Goal: Task Accomplishment & Management: Use online tool/utility

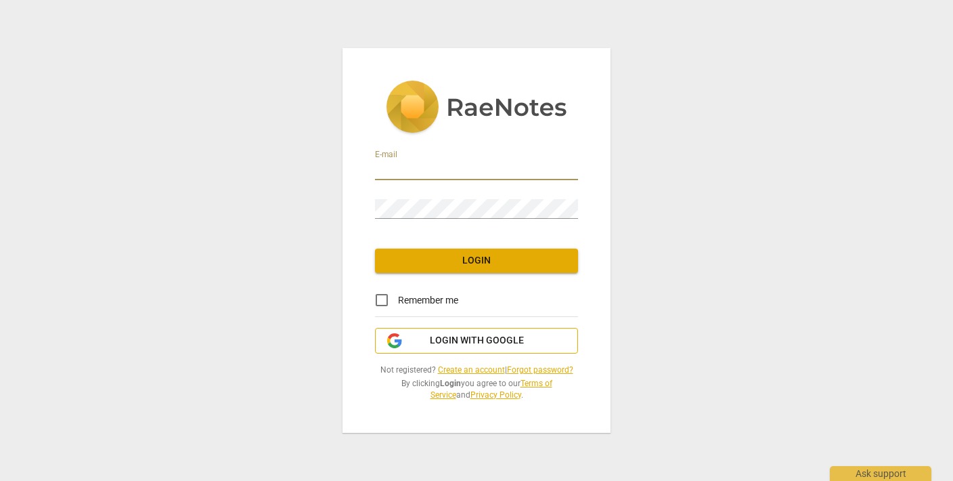
click at [421, 345] on span "Login with Google" at bounding box center [477, 341] width 180 height 14
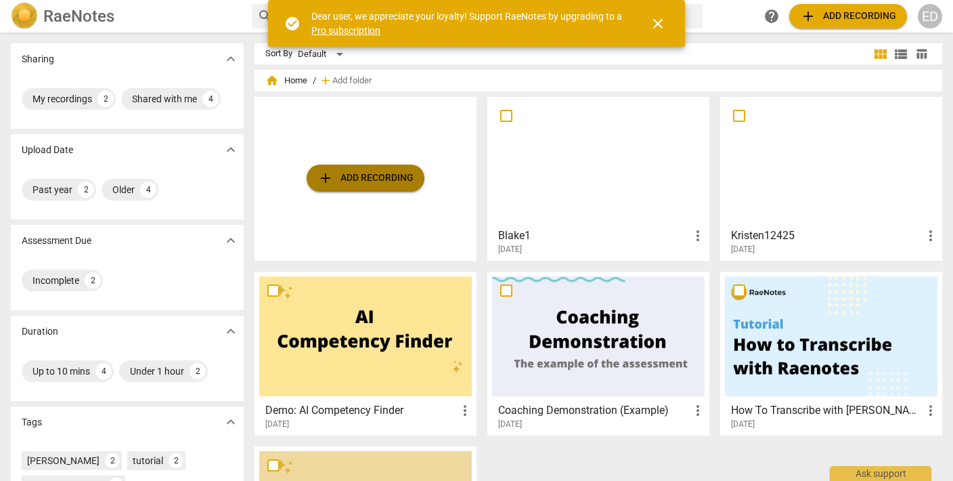
click at [382, 183] on span "add Add recording" at bounding box center [365, 178] width 96 height 16
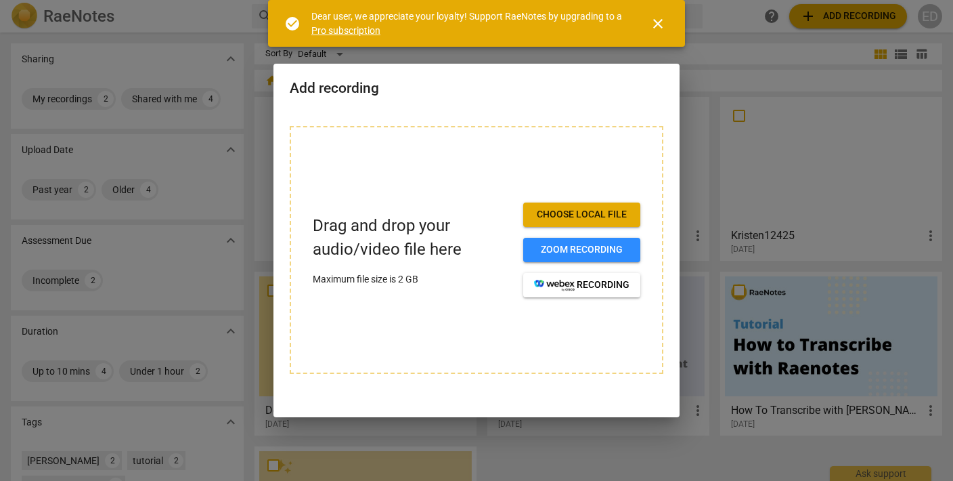
click at [565, 213] on span "Choose local file" at bounding box center [581, 215] width 95 height 14
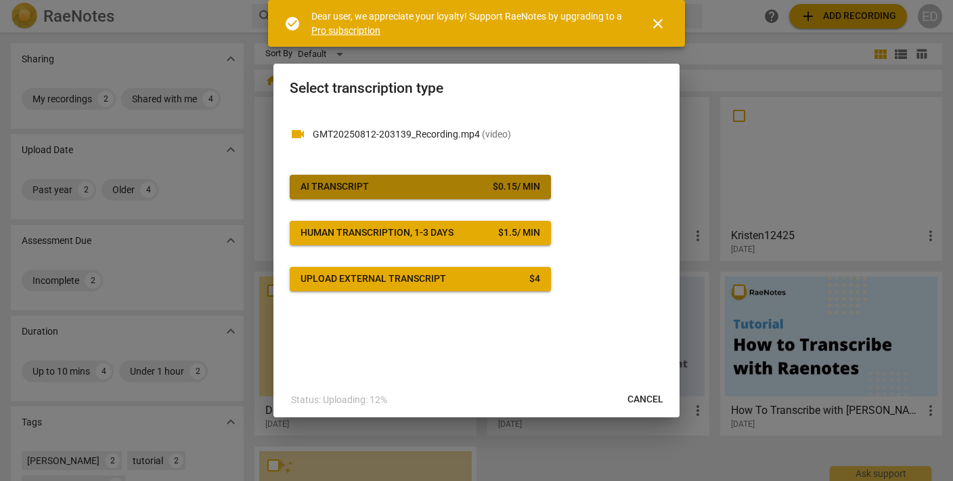
click at [428, 185] on span "AI Transcript $ 0.15 / min" at bounding box center [421, 187] width 240 height 14
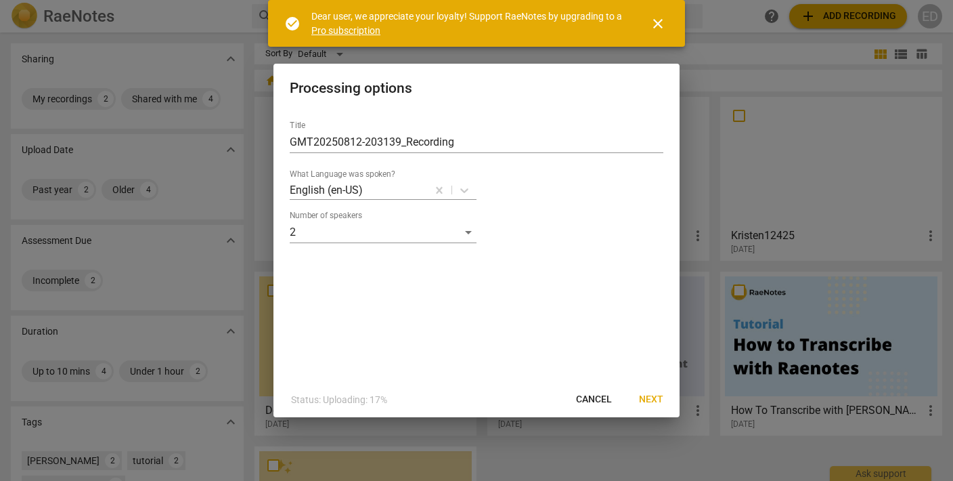
click at [642, 401] on span "Next" at bounding box center [651, 400] width 24 height 14
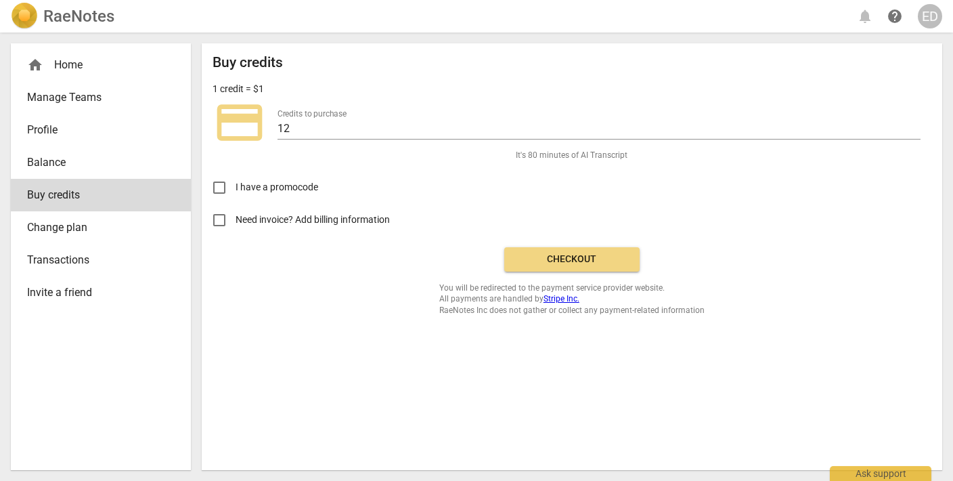
click at [601, 254] on span "Checkout" at bounding box center [572, 259] width 114 height 14
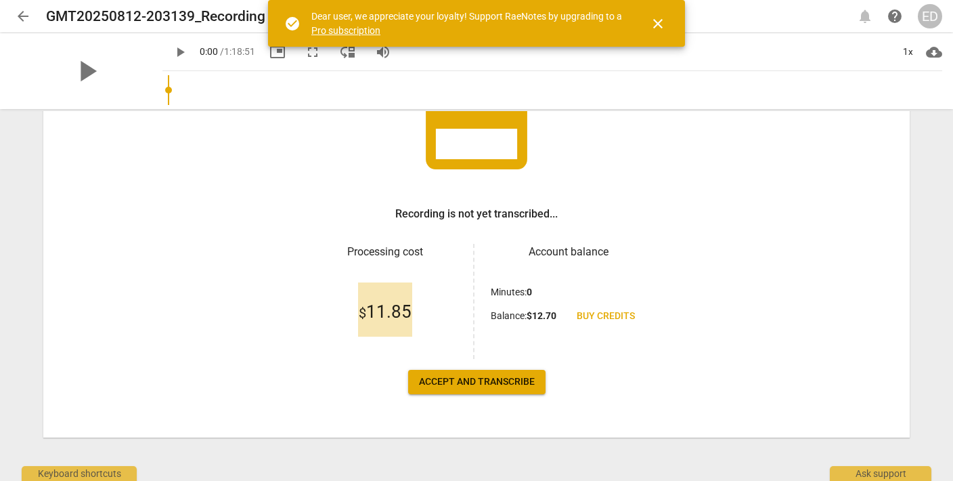
scroll to position [130, 0]
click at [512, 381] on span "Accept and transcribe" at bounding box center [477, 382] width 116 height 14
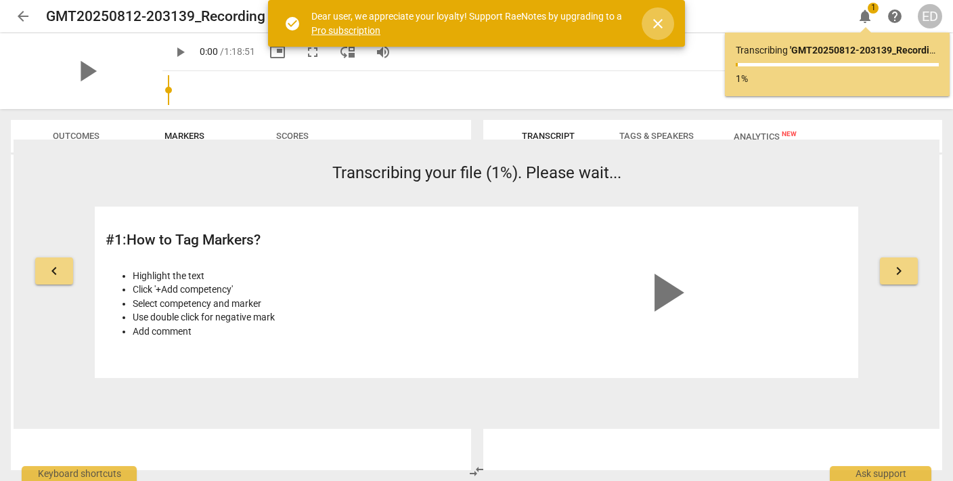
click at [658, 21] on span "close" at bounding box center [658, 24] width 16 height 16
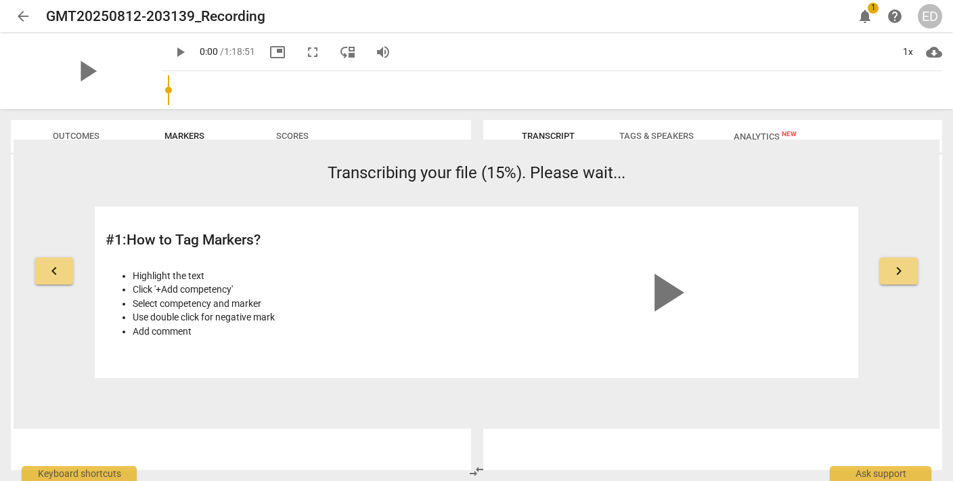
scroll to position [0, 0]
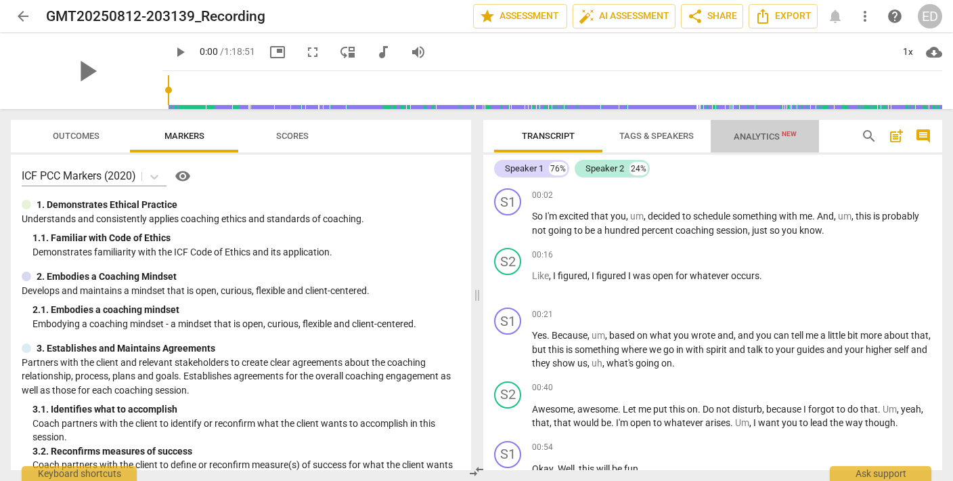
click at [749, 137] on span "Analytics New" at bounding box center [765, 136] width 63 height 10
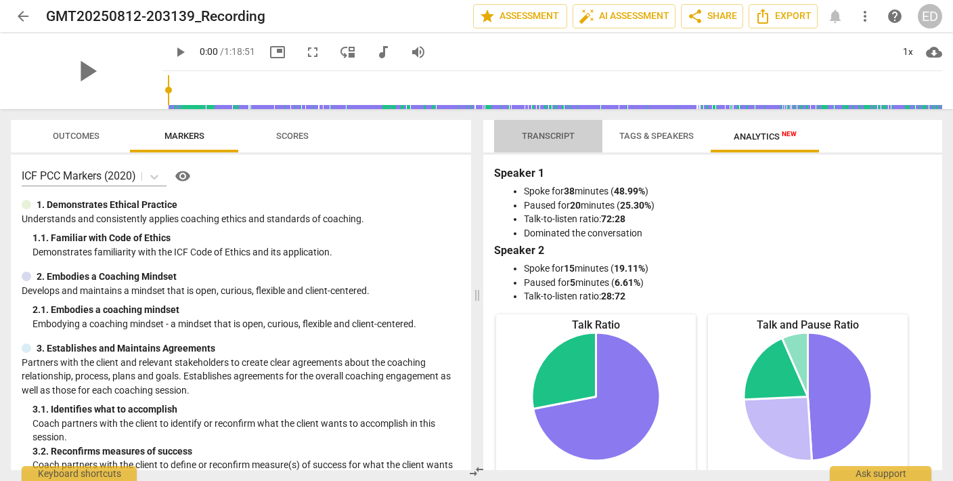
click at [558, 133] on span "Transcript" at bounding box center [548, 136] width 53 height 10
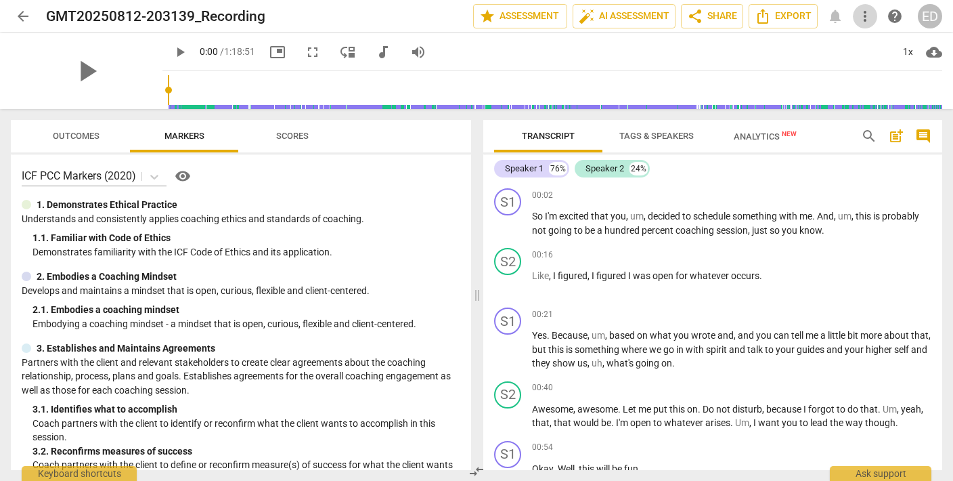
click at [859, 20] on span "more_vert" at bounding box center [865, 16] width 16 height 16
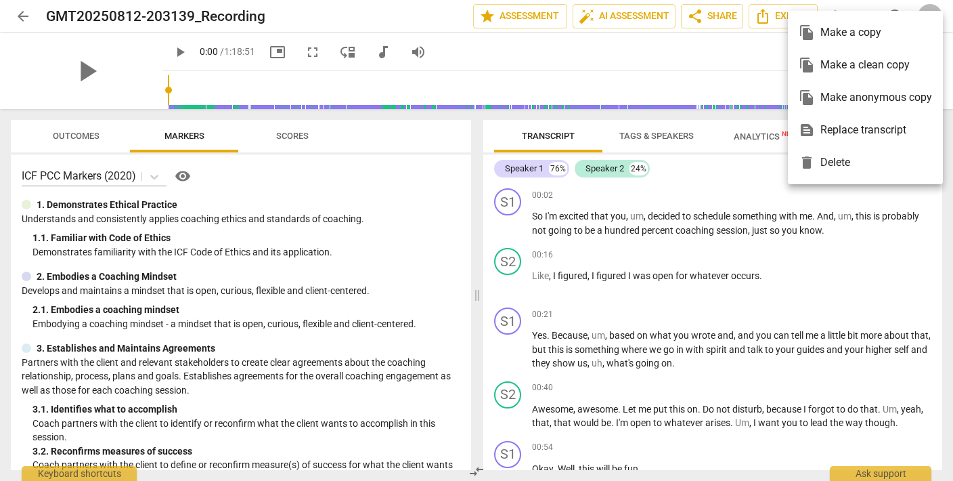
click at [656, 53] on div at bounding box center [476, 240] width 953 height 481
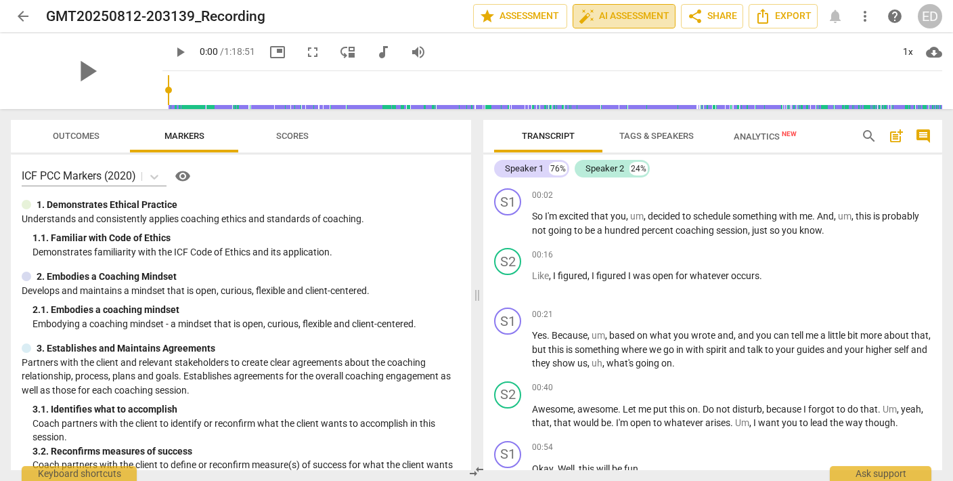
click at [627, 17] on span "auto_fix_high AI Assessment" at bounding box center [624, 16] width 91 height 16
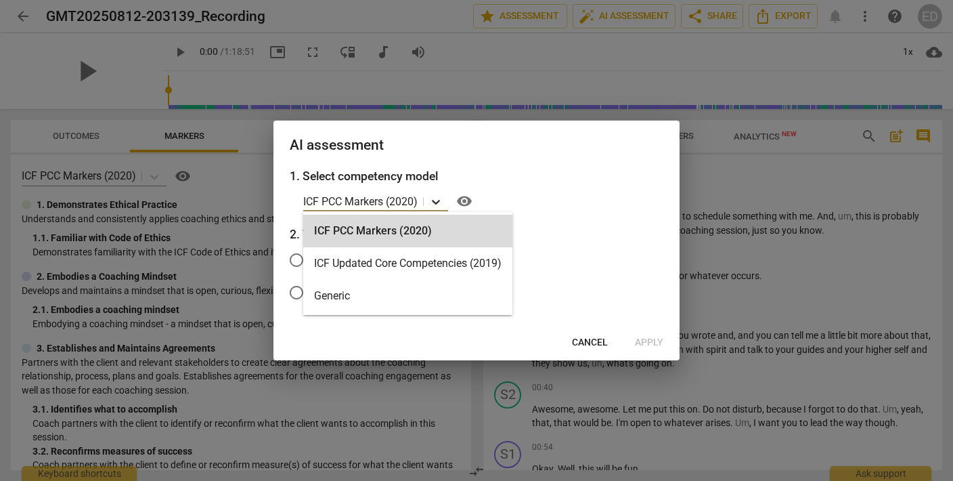
click at [437, 202] on icon at bounding box center [436, 202] width 8 height 5
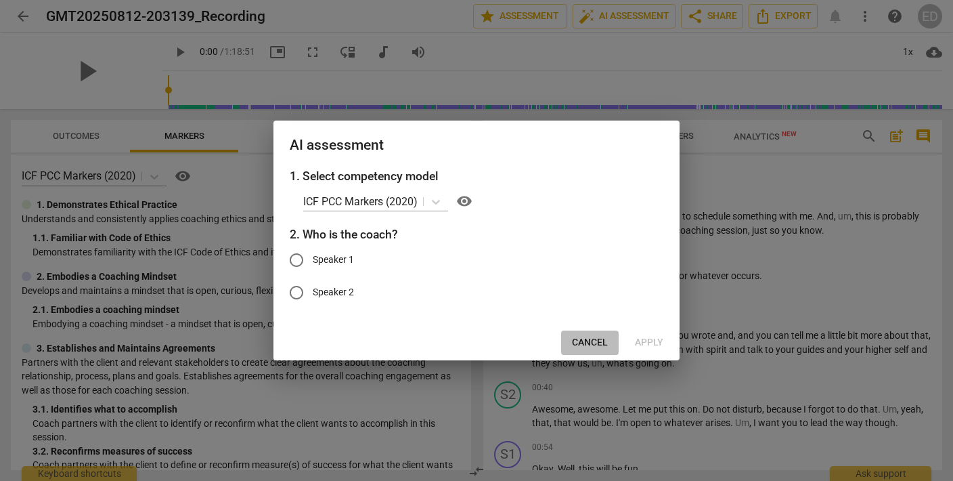
click at [600, 340] on span "Cancel" at bounding box center [590, 343] width 36 height 14
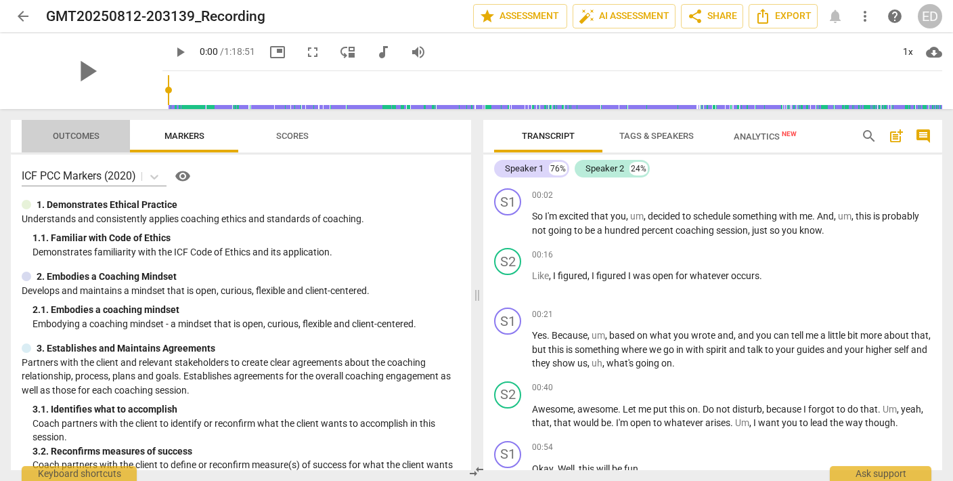
click at [70, 136] on span "Outcomes" at bounding box center [76, 136] width 47 height 10
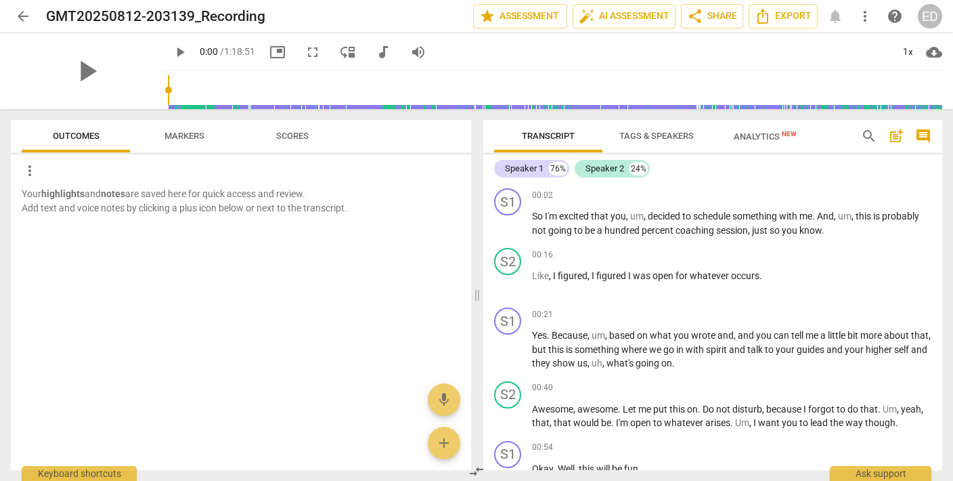
click at [298, 137] on span "Scores" at bounding box center [292, 136] width 32 height 10
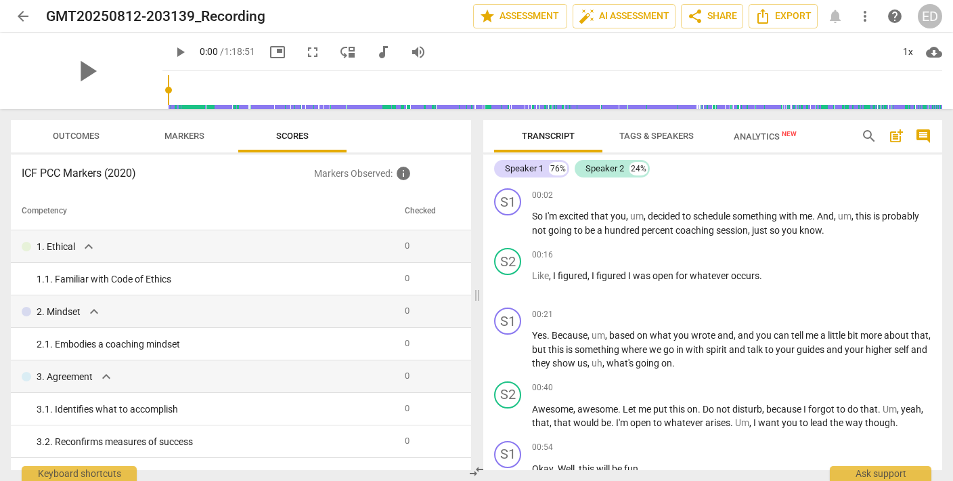
click at [556, 130] on span "Transcript" at bounding box center [548, 136] width 85 height 18
click at [896, 137] on span "post_add" at bounding box center [896, 136] width 16 height 16
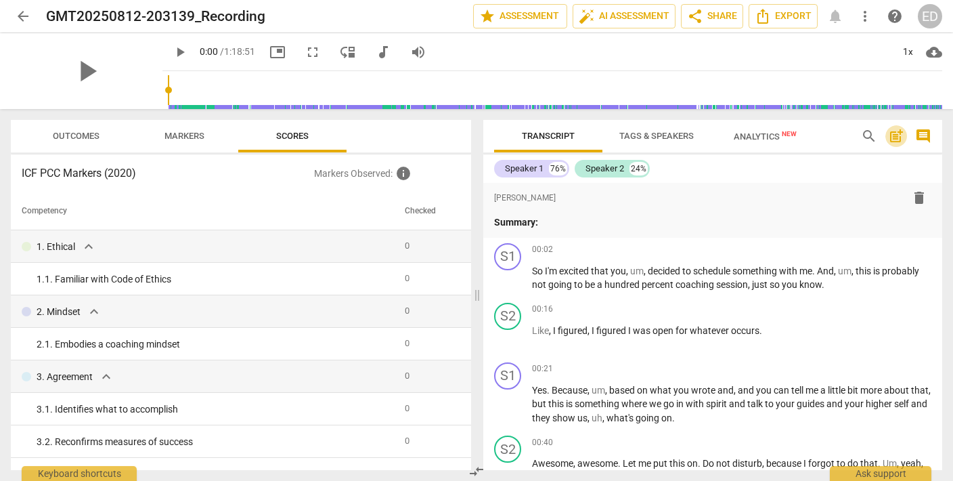
click at [896, 138] on span "post_add" at bounding box center [896, 136] width 16 height 16
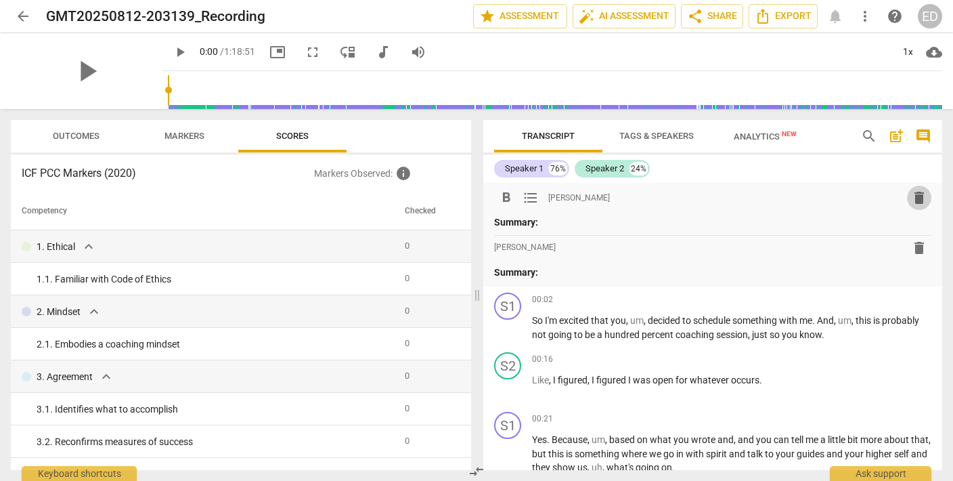
click at [913, 198] on span "delete" at bounding box center [919, 198] width 16 height 16
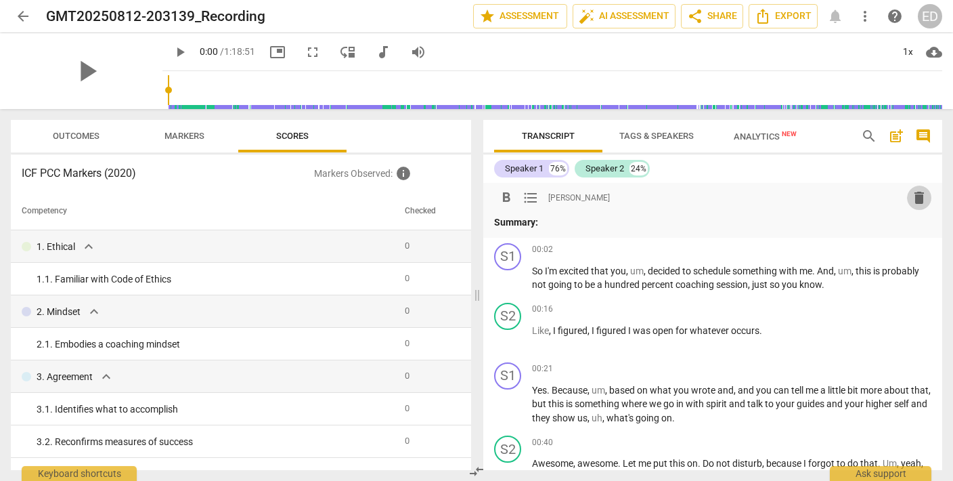
click at [914, 198] on span "delete" at bounding box center [919, 198] width 16 height 16
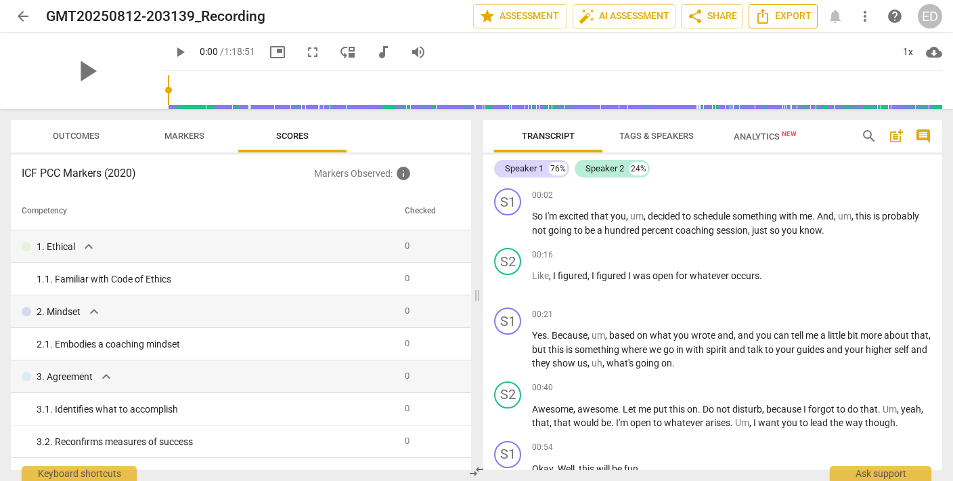
click at [780, 19] on span "Export" at bounding box center [783, 16] width 57 height 16
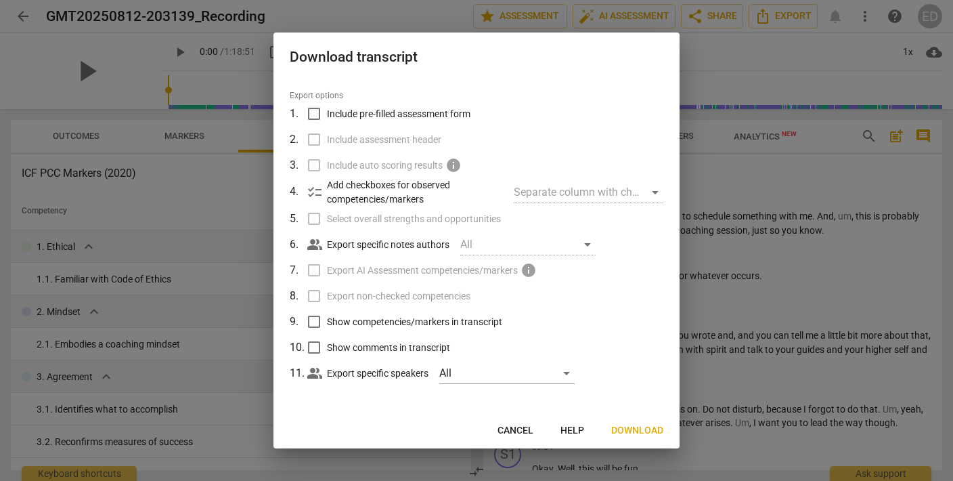
scroll to position [31, 0]
click at [606, 433] on button "Download" at bounding box center [637, 430] width 74 height 24
